Goal: Find specific page/section

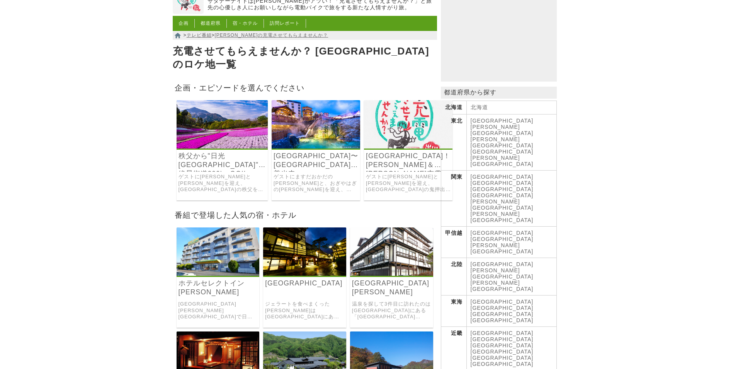
scroll to position [62, 0]
click at [523, 186] on link "[GEOGRAPHIC_DATA]" at bounding box center [502, 189] width 63 height 6
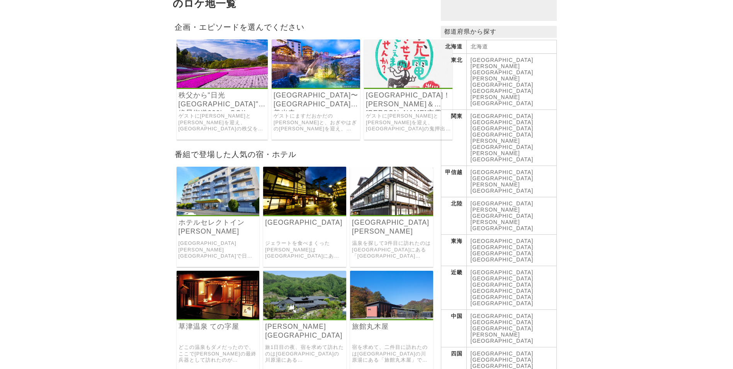
scroll to position [116, 0]
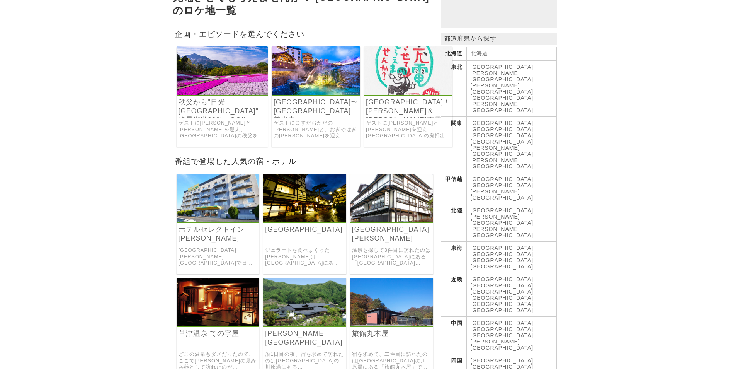
click at [380, 101] on link "[GEOGRAPHIC_DATA]！[PERSON_NAME]＆[PERSON_NAME]充電SP" at bounding box center [408, 107] width 85 height 18
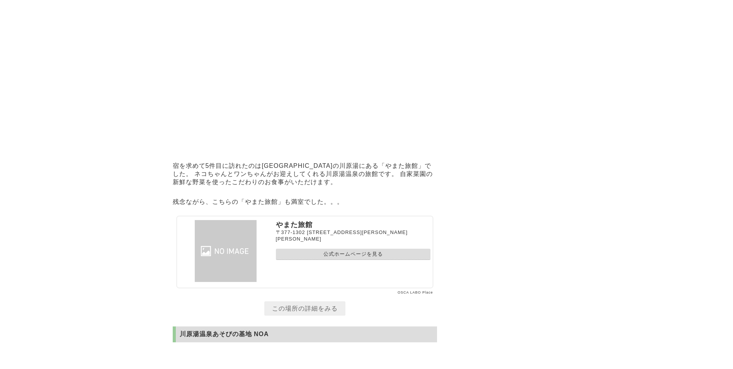
scroll to position [6297, 0]
